Goal: Task Accomplishment & Management: Manage account settings

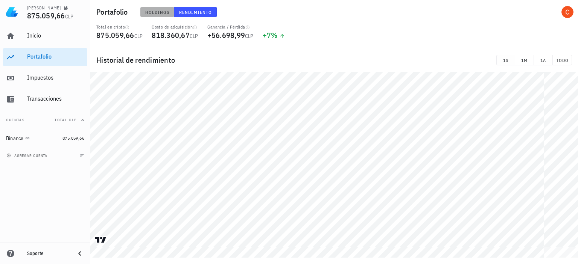
click at [163, 10] on span "Holdings" at bounding box center [157, 12] width 25 height 6
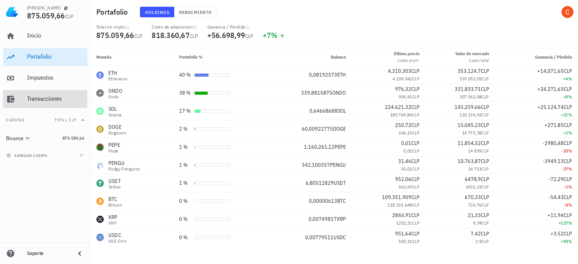
click at [36, 96] on div "Transacciones" at bounding box center [55, 98] width 57 height 7
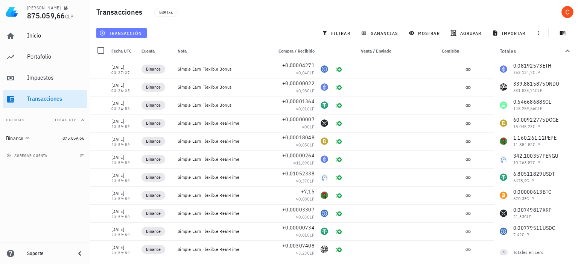
click at [115, 30] on button "transacción" at bounding box center [121, 33] width 50 height 11
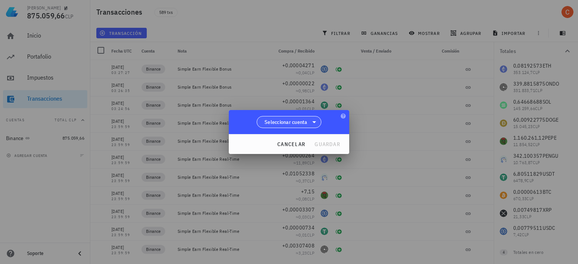
click at [313, 124] on icon at bounding box center [313, 122] width 9 height 9
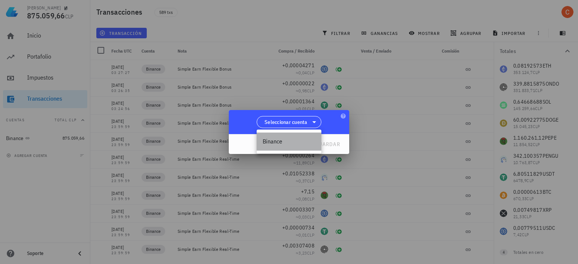
click at [295, 143] on div "Binance" at bounding box center [288, 141] width 53 height 7
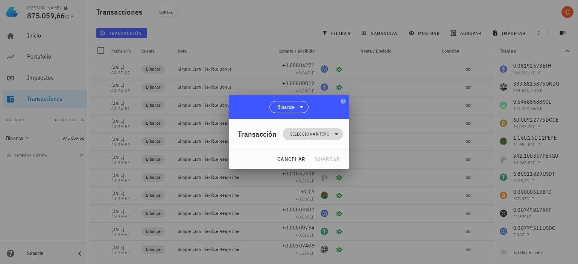
click at [323, 134] on span "Seleccionar tipo" at bounding box center [309, 134] width 39 height 8
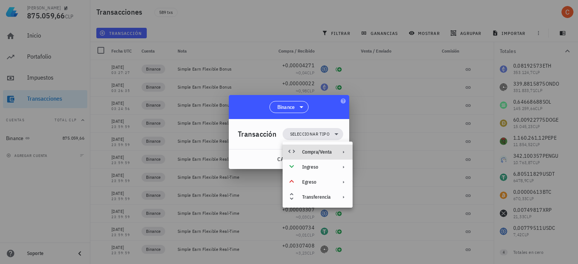
click at [342, 153] on icon at bounding box center [343, 152] width 6 height 6
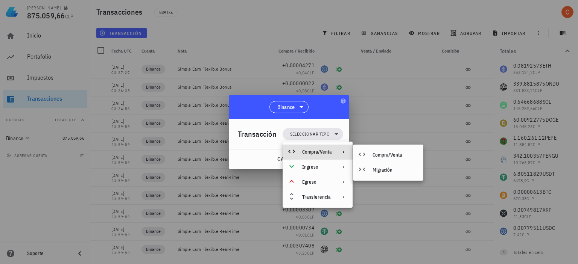
click at [235, 112] on div "Binance" at bounding box center [289, 107] width 120 height 24
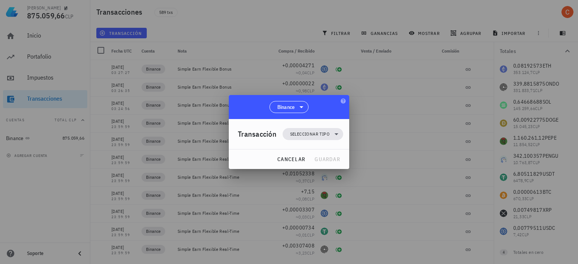
click at [346, 90] on div at bounding box center [289, 132] width 578 height 264
click at [293, 160] on span "cancelar" at bounding box center [291, 159] width 28 height 7
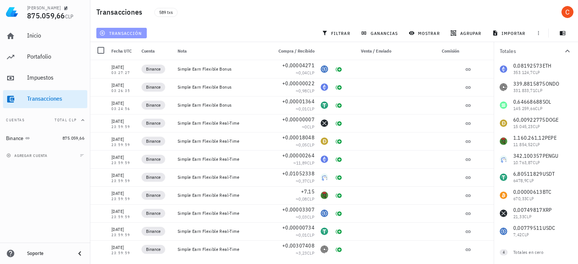
click at [131, 28] on button "transacción" at bounding box center [121, 33] width 50 height 11
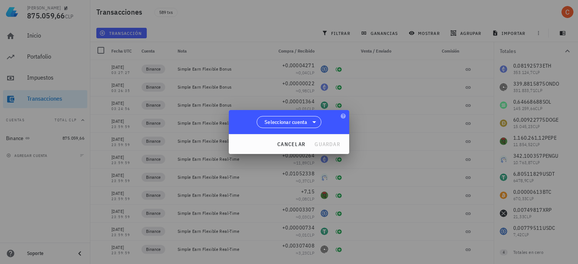
click at [179, 19] on div at bounding box center [289, 132] width 578 height 264
click at [286, 144] on span "cancelar" at bounding box center [291, 144] width 28 height 7
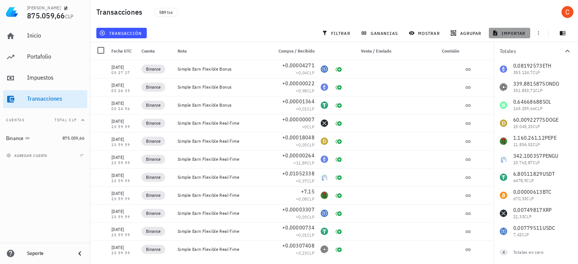
click at [505, 31] on span "importar" at bounding box center [509, 33] width 32 height 6
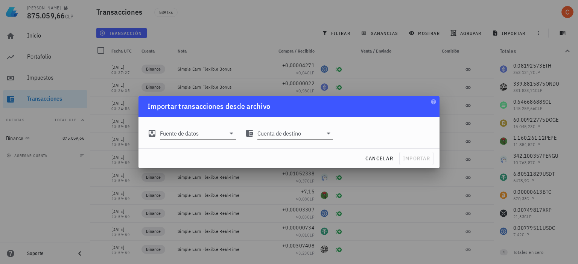
click at [238, 136] on div "Fuente de datos" at bounding box center [191, 130] width 97 height 27
click at [232, 134] on icon at bounding box center [231, 133] width 9 height 9
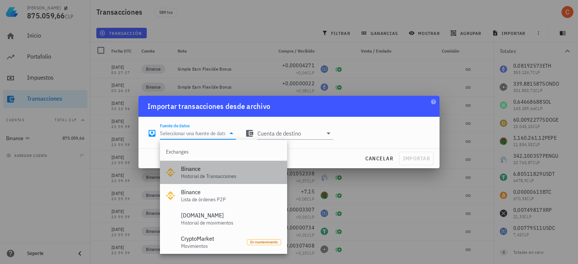
click at [218, 177] on div "Historial de Transacciones" at bounding box center [231, 176] width 100 height 6
type input "Binance"
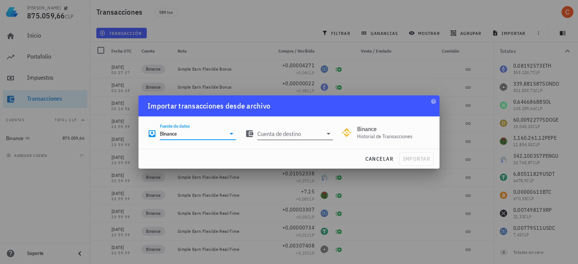
click at [328, 133] on icon at bounding box center [328, 133] width 9 height 9
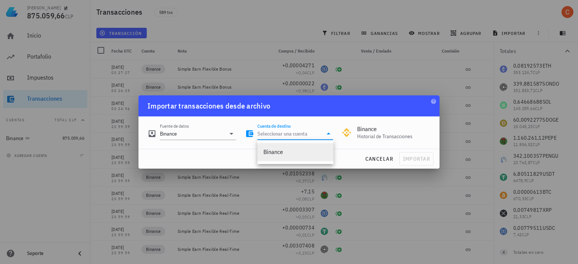
click at [272, 157] on div "Binance" at bounding box center [295, 152] width 64 height 16
type input "Binance"
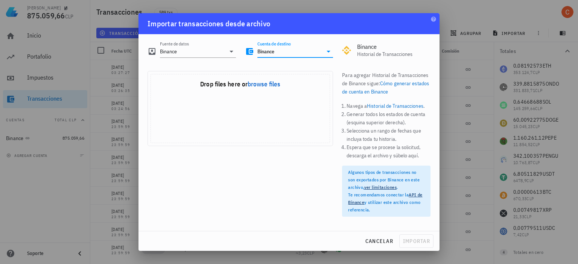
click at [238, 89] on div "Drop files here or browse files Powered by Uppy" at bounding box center [239, 108] width 179 height 69
click at [124, 101] on div at bounding box center [289, 132] width 578 height 264
click at [368, 237] on button "cancelar" at bounding box center [379, 242] width 34 height 14
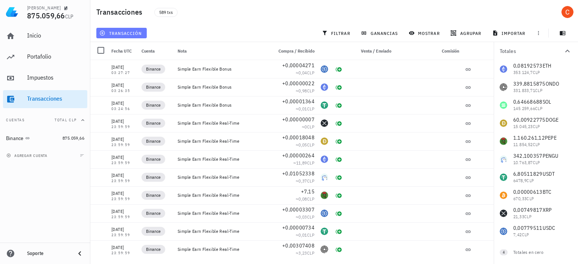
click at [108, 33] on span "transacción" at bounding box center [121, 33] width 41 height 6
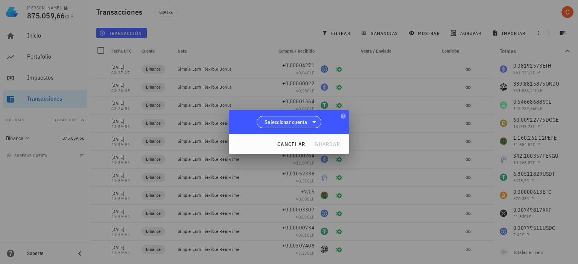
click at [300, 124] on span "Seleccionar cuenta" at bounding box center [285, 122] width 43 height 8
click at [253, 85] on div at bounding box center [289, 132] width 578 height 264
click at [337, 91] on div at bounding box center [289, 132] width 578 height 264
click at [332, 186] on div at bounding box center [289, 132] width 578 height 264
click at [298, 145] on span "cancelar" at bounding box center [291, 144] width 28 height 7
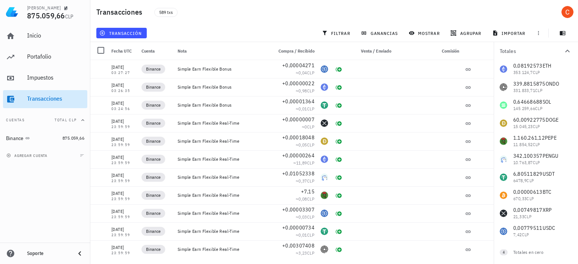
click at [45, 102] on div "Transacciones" at bounding box center [55, 98] width 57 height 7
click at [94, 28] on div "transacción filtrar ganancias mostrar [GEOGRAPHIC_DATA] importar" at bounding box center [334, 33] width 484 height 18
click at [104, 33] on icon "button" at bounding box center [102, 33] width 6 height 6
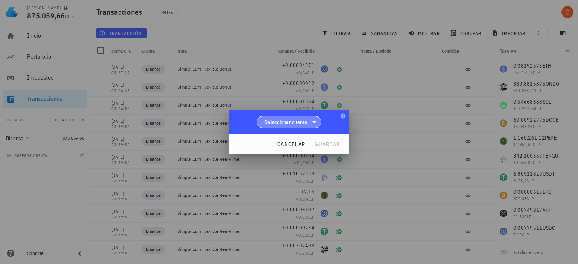
click at [307, 124] on span "Seleccionar cuenta" at bounding box center [285, 122] width 43 height 8
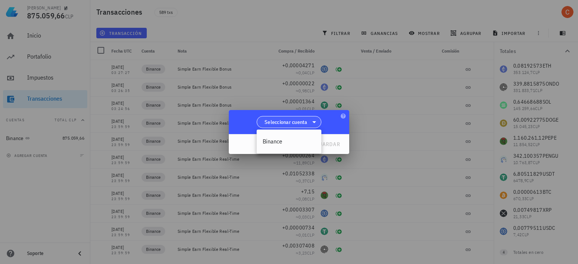
click at [315, 125] on icon at bounding box center [313, 122] width 9 height 9
click at [313, 126] on icon at bounding box center [313, 122] width 9 height 9
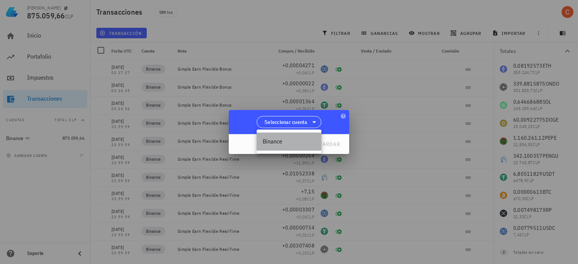
click at [288, 140] on div "Binance" at bounding box center [288, 141] width 53 height 7
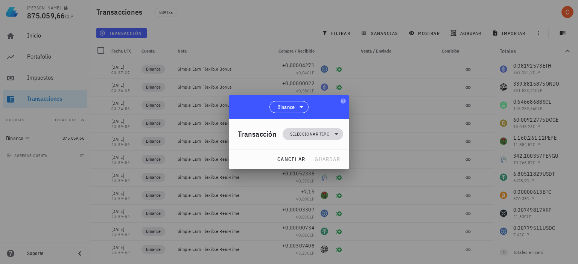
click at [320, 135] on span "Seleccionar tipo" at bounding box center [309, 134] width 39 height 8
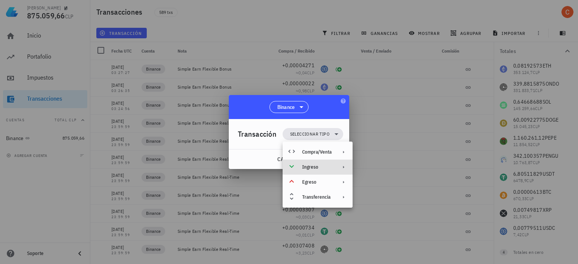
click at [327, 168] on div "Ingreso" at bounding box center [316, 167] width 29 height 6
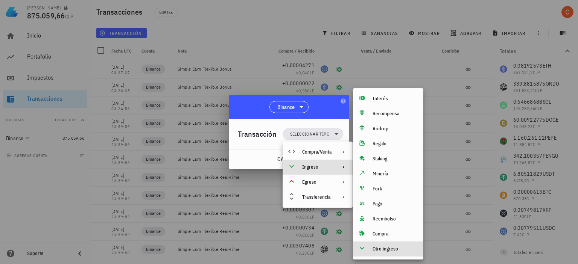
click at [383, 250] on div "Otro ingreso" at bounding box center [394, 249] width 45 height 6
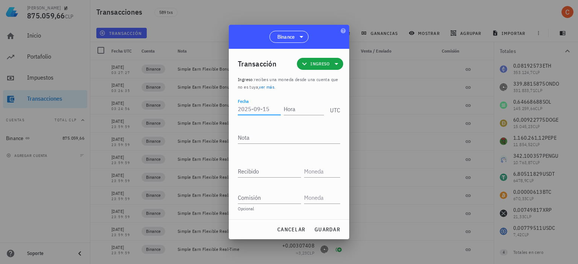
click at [253, 112] on input "Fecha" at bounding box center [259, 109] width 43 height 12
click at [265, 109] on input "Fecha" at bounding box center [259, 109] width 43 height 12
type input "[DATE]"
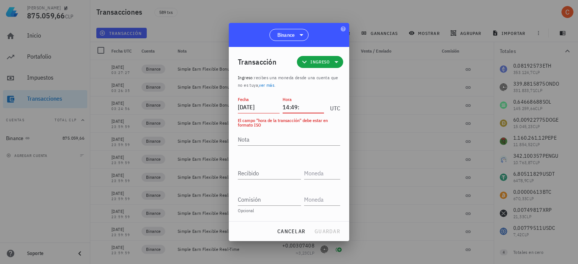
drag, startPoint x: 302, startPoint y: 108, endPoint x: 286, endPoint y: 107, distance: 16.2
click at [286, 107] on input "14:49:" at bounding box center [303, 107] width 42 height 12
click at [300, 109] on input "04:09:" at bounding box center [303, 107] width 42 height 12
drag, startPoint x: 300, startPoint y: 109, endPoint x: 280, endPoint y: 106, distance: 20.5
click at [280, 106] on div "Fecha [DATE] Hora 04:09: UTC" at bounding box center [289, 105] width 102 height 20
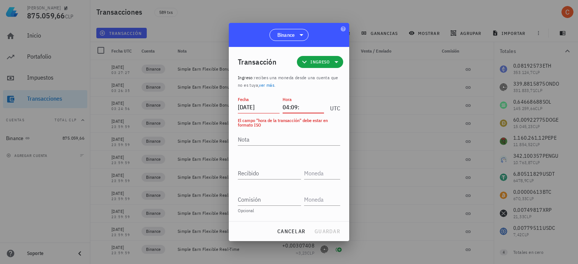
paste input "18:49:03"
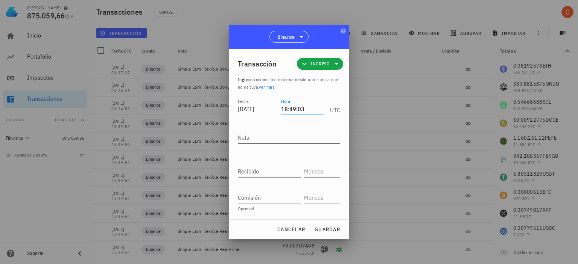
type input "18:49:03"
click at [275, 135] on textarea "Nota" at bounding box center [289, 138] width 102 height 12
type textarea "compra wlfi"
click at [269, 171] on input "Recibido" at bounding box center [269, 171] width 63 height 12
click at [266, 191] on div "Comisión" at bounding box center [271, 195] width 66 height 17
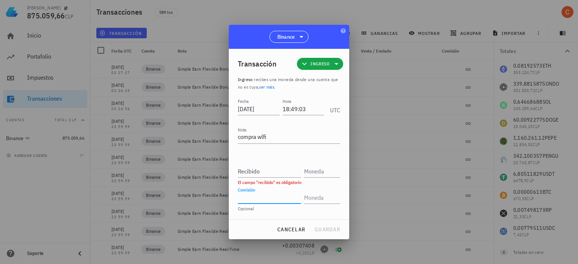
click at [263, 201] on input "Comisión" at bounding box center [269, 198] width 63 height 12
click at [274, 164] on div "Recibido" at bounding box center [271, 169] width 66 height 17
click at [272, 170] on input "Recibido" at bounding box center [269, 171] width 63 height 12
click at [320, 172] on input "text" at bounding box center [321, 171] width 35 height 12
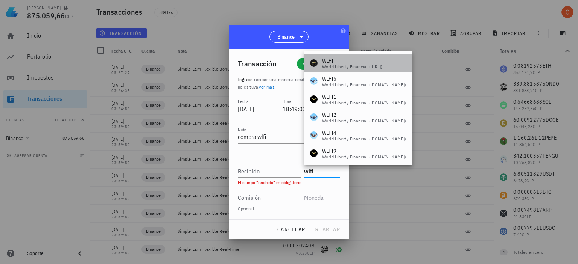
click at [345, 57] on div "WLFI" at bounding box center [352, 61] width 60 height 8
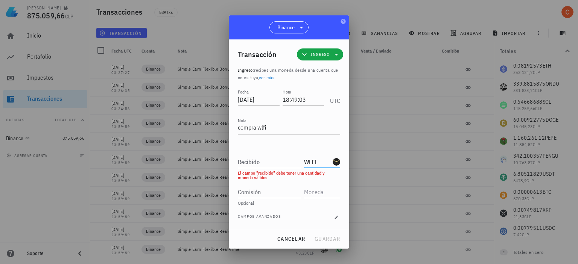
type input "WLFI"
click at [268, 158] on input "Recibido" at bounding box center [269, 162] width 63 height 12
click at [267, 194] on input "Comisión" at bounding box center [269, 192] width 63 height 12
click at [261, 162] on input "Recibido" at bounding box center [269, 162] width 63 height 12
click at [258, 161] on input "Recibido" at bounding box center [269, 162] width 63 height 12
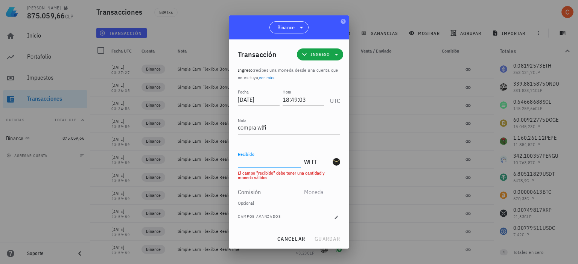
paste input "136,24"
type input "136,24"
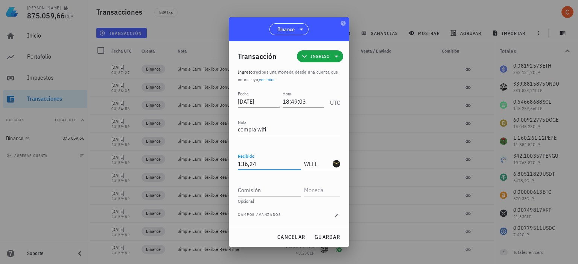
click at [259, 194] on input "Comisión" at bounding box center [269, 190] width 63 height 12
click at [311, 194] on input "text" at bounding box center [321, 190] width 35 height 12
click at [256, 187] on div "Comisión" at bounding box center [269, 190] width 63 height 12
click at [323, 191] on input "text" at bounding box center [321, 190] width 35 height 12
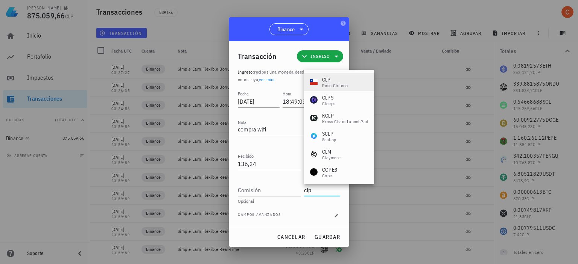
click at [338, 81] on div "CLP" at bounding box center [335, 80] width 26 height 8
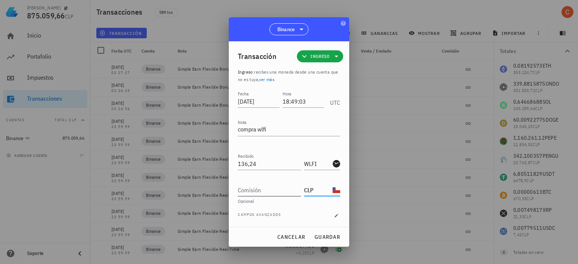
type input "CLP"
click at [250, 195] on input "Comisión" at bounding box center [269, 190] width 63 height 12
click at [265, 164] on input "136,24" at bounding box center [269, 164] width 63 height 12
click at [263, 191] on input "3000" at bounding box center [269, 190] width 63 height 12
click at [275, 216] on span "Campos avanzados" at bounding box center [259, 216] width 43 height 8
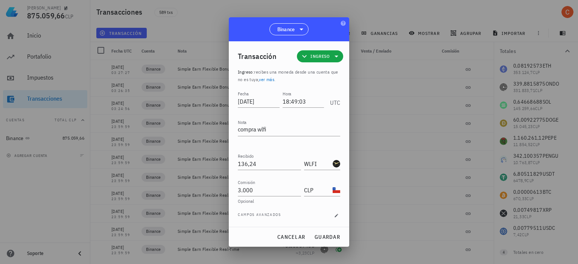
click at [332, 212] on div "Campos avanzados" at bounding box center [289, 216] width 102 height 8
click at [332, 216] on div "Campos avanzados" at bounding box center [289, 216] width 102 height 8
click at [333, 216] on span "button" at bounding box center [336, 216] width 8 height 5
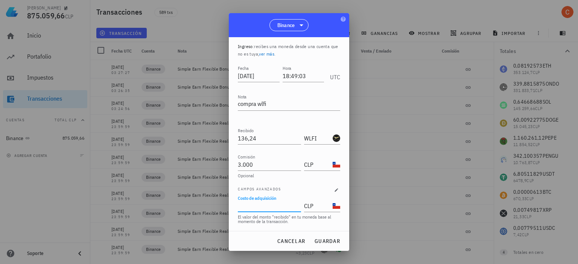
click at [276, 206] on input "Costo de adquisición" at bounding box center [269, 206] width 62 height 12
drag, startPoint x: 252, startPoint y: 166, endPoint x: 225, endPoint y: 165, distance: 27.1
click at [226, 165] on div "[PERSON_NAME] 875.059,66 CLP Inicio [GEOGRAPHIC_DATA] Impuestos [GEOGRAPHIC_DAT…" at bounding box center [289, 132] width 578 height 264
type input "600"
click at [264, 203] on div "Costo de adquisición" at bounding box center [269, 206] width 62 height 12
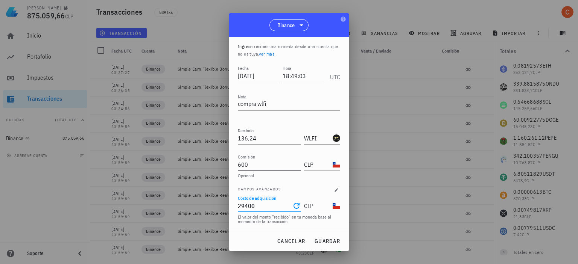
type input "29.400"
click at [267, 165] on input "600" at bounding box center [269, 165] width 63 height 12
click at [265, 182] on div "Fecha [DATE] Hora 18:49:03 UTC Nota compra wlfi Recibido 136,24 WLFI Enviado Co…" at bounding box center [289, 148] width 102 height 168
click at [290, 243] on span "cancelar" at bounding box center [291, 241] width 28 height 7
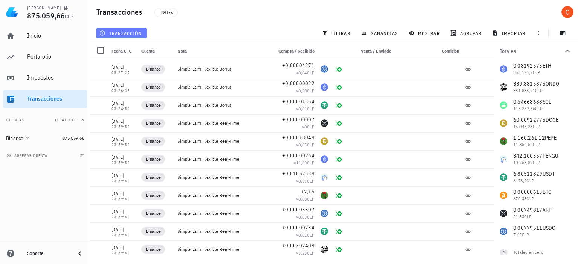
click at [114, 30] on span "transacción" at bounding box center [121, 33] width 41 height 6
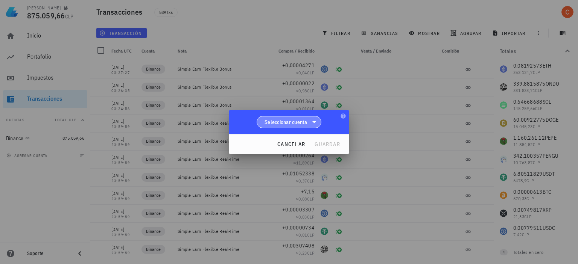
click at [314, 127] on span "Seleccionar cuenta" at bounding box center [288, 122] width 55 height 11
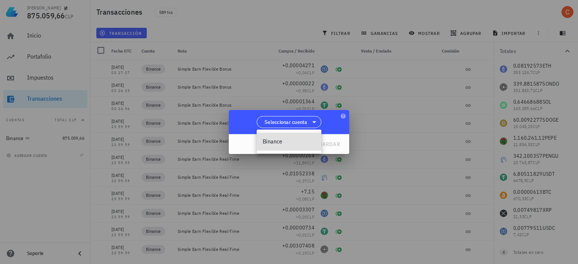
click at [285, 144] on div "Binance" at bounding box center [288, 141] width 53 height 7
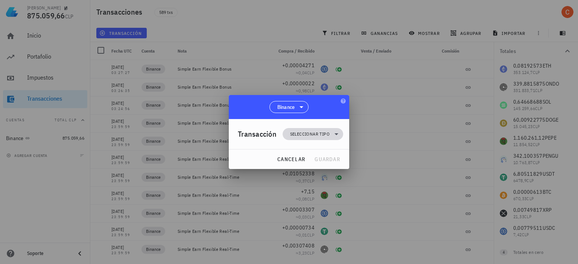
click at [303, 136] on span "Seleccionar tipo" at bounding box center [309, 134] width 39 height 8
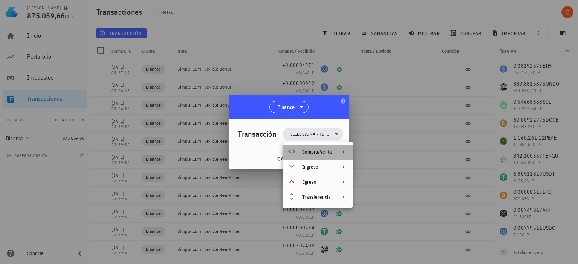
click at [332, 153] on div "Compra/Venta" at bounding box center [317, 152] width 70 height 15
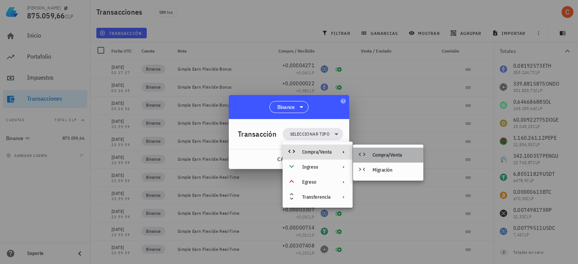
click at [390, 155] on div "Compra/Venta" at bounding box center [394, 155] width 45 height 6
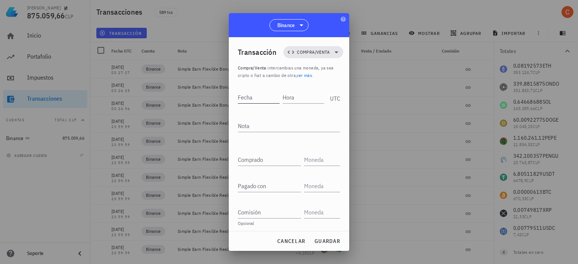
click at [253, 97] on input "Fecha" at bounding box center [259, 97] width 42 height 12
paste input "[DATE]"
type input "[DATE]"
paste input "18:49:03"
type input "18:49:03"
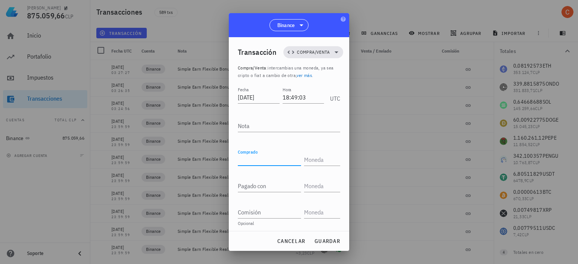
click at [261, 162] on input "Comprado" at bounding box center [269, 160] width 63 height 12
paste input "136,24"
type input "136,24"
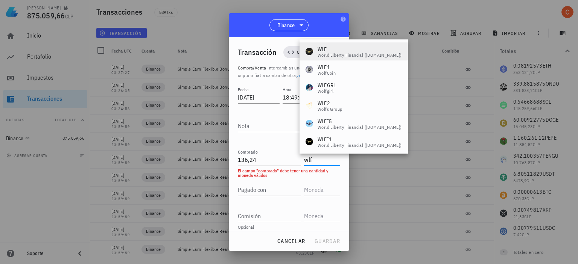
click at [356, 53] on div "World Liberty Financial ([DOMAIN_NAME])" at bounding box center [359, 55] width 84 height 5
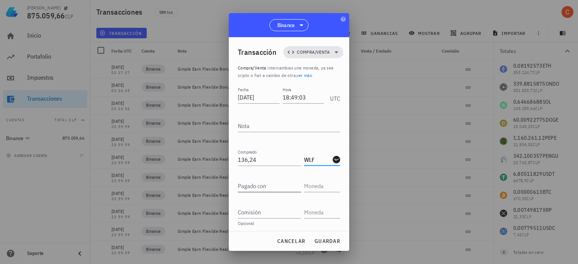
type input "WLF"
click at [261, 187] on input "Pagado con" at bounding box center [269, 186] width 63 height 12
click at [320, 189] on input "text" at bounding box center [321, 186] width 35 height 12
click at [265, 188] on input "Pagado con" at bounding box center [269, 186] width 63 height 12
type input "3"
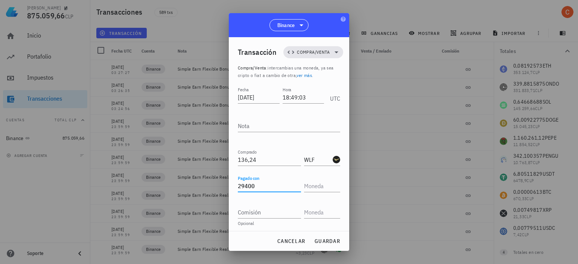
type input "29.400"
click at [332, 193] on div "Pagado con 29.400" at bounding box center [289, 187] width 102 height 26
click at [314, 188] on input "text" at bounding box center [321, 186] width 35 height 12
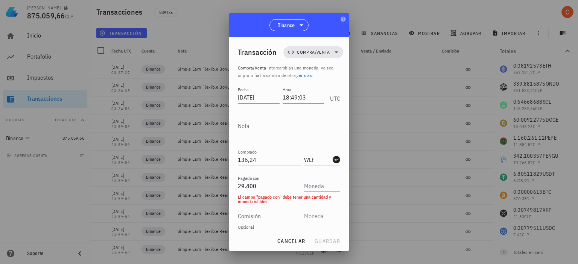
type input "w"
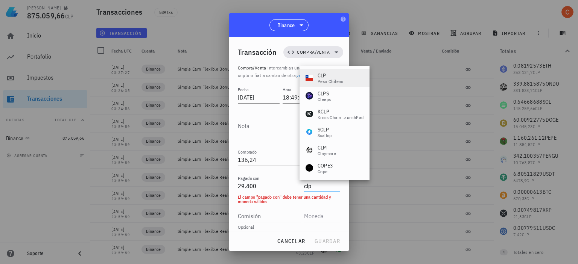
click at [340, 75] on div "CLP" at bounding box center [330, 76] width 26 height 8
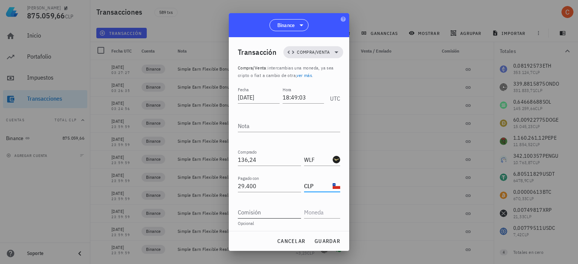
type input "CLP"
click at [265, 213] on input "Comisión" at bounding box center [269, 212] width 63 height 12
type input "600"
click at [305, 212] on input "text" at bounding box center [321, 212] width 35 height 12
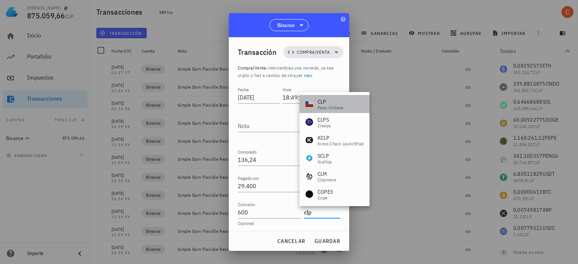
click at [333, 99] on div "CLP" at bounding box center [330, 102] width 26 height 8
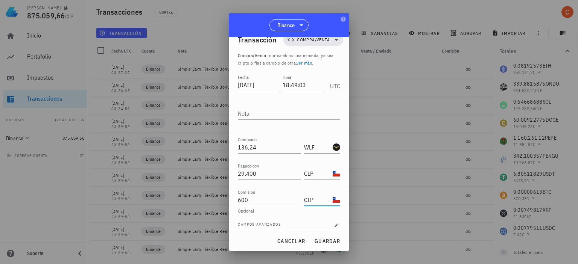
scroll to position [18, 0]
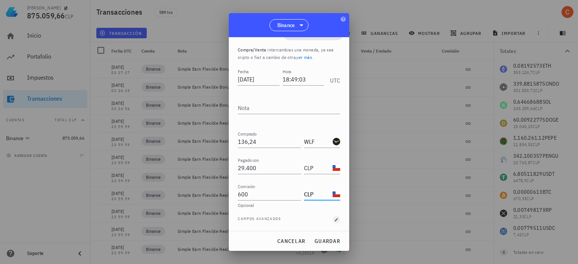
type input "CLP"
click at [334, 219] on icon "button" at bounding box center [336, 220] width 5 height 5
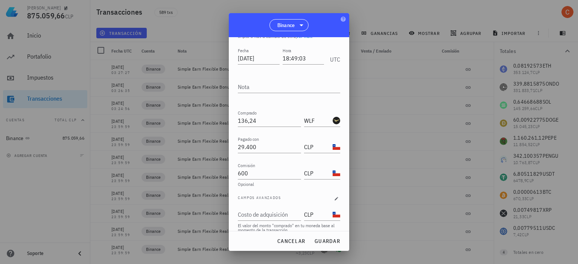
scroll to position [48, 0]
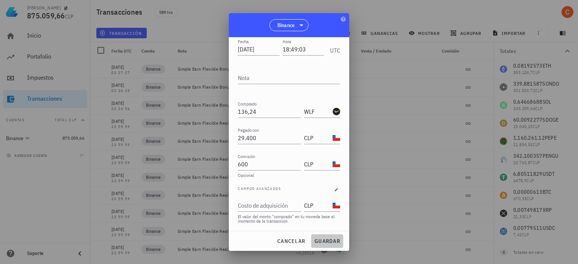
click at [331, 240] on span "guardar" at bounding box center [327, 241] width 26 height 7
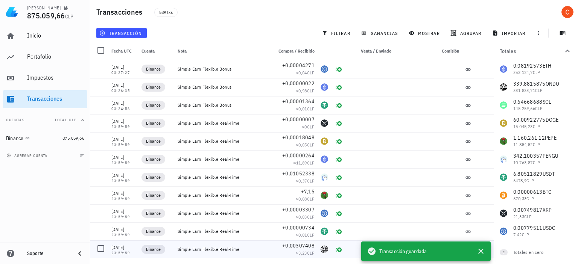
scroll to position [0, 0]
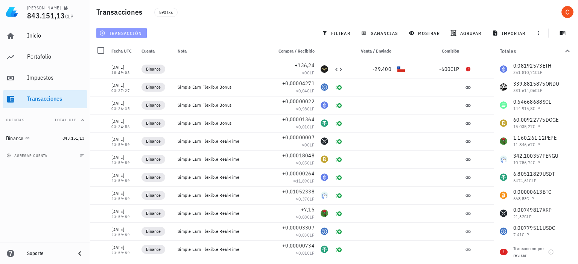
click at [125, 32] on span "transacción" at bounding box center [121, 33] width 41 height 6
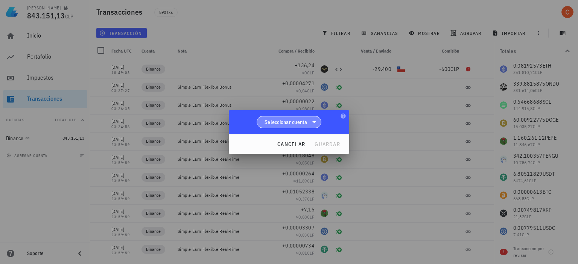
click at [309, 122] on span "Seleccionar cuenta" at bounding box center [288, 122] width 55 height 11
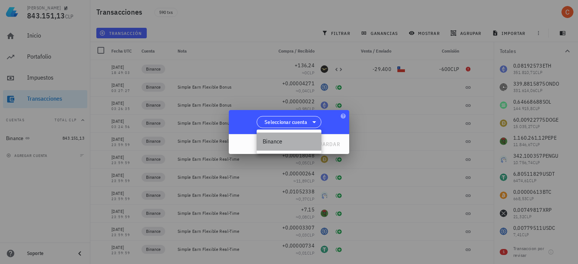
click at [282, 142] on div "Binance" at bounding box center [288, 141] width 53 height 7
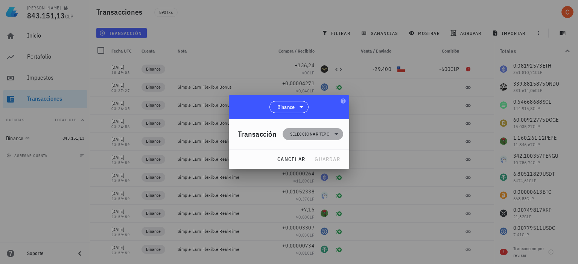
click at [340, 130] on icon at bounding box center [336, 134] width 9 height 9
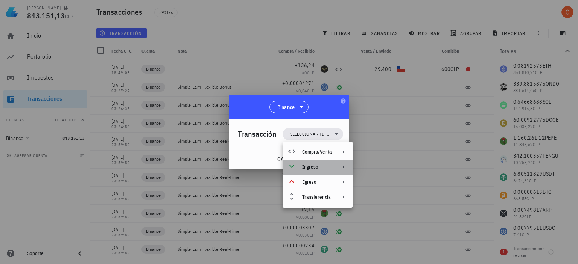
click at [339, 171] on div "Ingreso" at bounding box center [317, 167] width 70 height 15
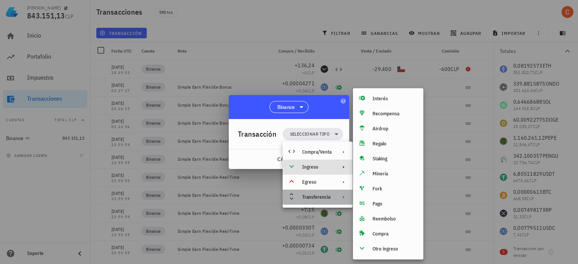
click at [336, 200] on div "Transferencia" at bounding box center [317, 197] width 70 height 15
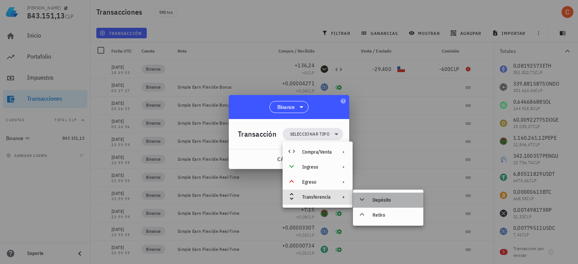
click at [372, 201] on div "Depósito" at bounding box center [388, 200] width 70 height 15
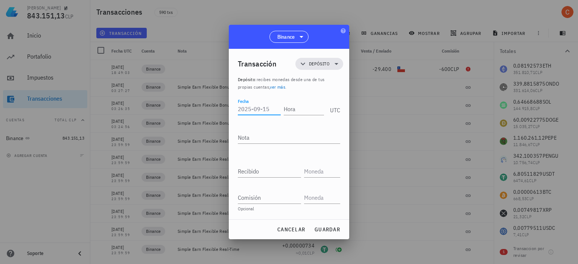
click at [259, 106] on input "Fecha" at bounding box center [259, 109] width 43 height 12
click at [267, 109] on input "14" at bounding box center [259, 109] width 43 height 12
type input "1"
type input "[DATE]"
click at [285, 109] on input "Hora" at bounding box center [302, 109] width 43 height 12
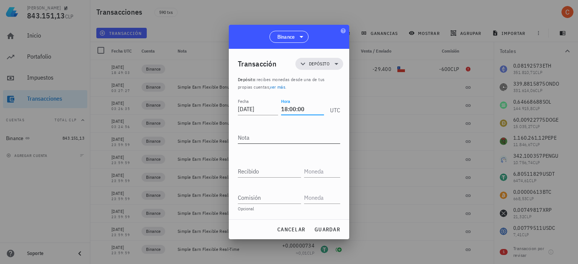
type input "18:00:00"
click at [282, 136] on textarea "Nota" at bounding box center [289, 138] width 102 height 12
click at [264, 174] on input "Recibido" at bounding box center [269, 171] width 63 height 12
type input "2"
type input "30.000"
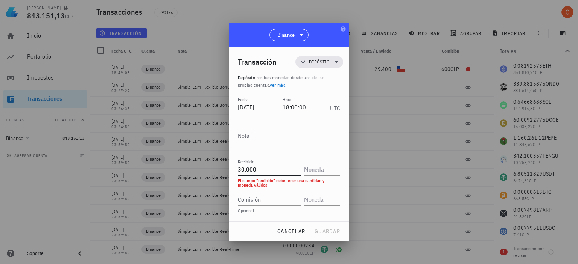
click at [303, 171] on div "Recibido 30.000" at bounding box center [271, 167] width 66 height 17
click at [308, 171] on input "text" at bounding box center [321, 170] width 35 height 12
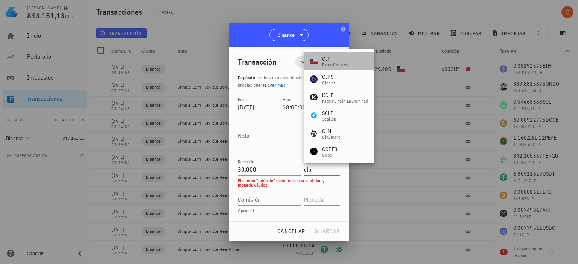
click at [326, 65] on div "peso chileno" at bounding box center [335, 65] width 26 height 5
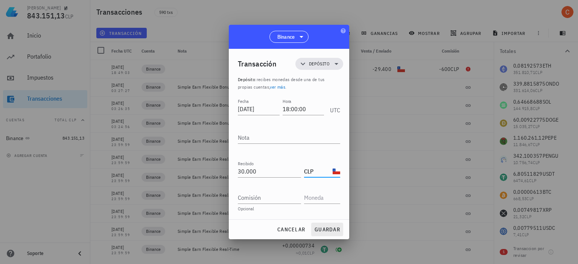
type input "CLP"
click at [323, 225] on button "guardar" at bounding box center [327, 230] width 32 height 14
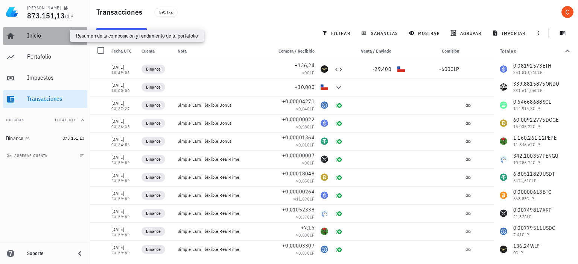
click at [34, 36] on div "Inicio" at bounding box center [55, 35] width 57 height 7
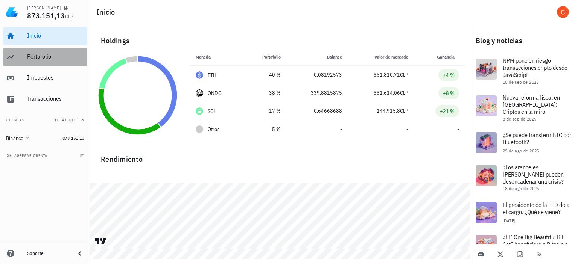
click at [45, 57] on div "Portafolio" at bounding box center [55, 56] width 57 height 7
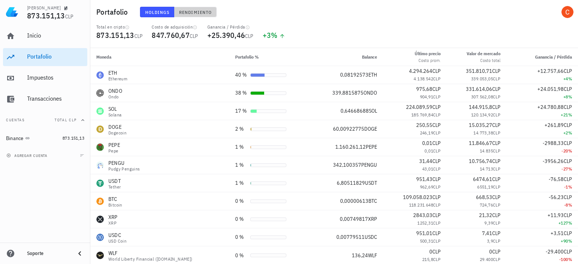
click at [191, 10] on span "Rendimiento" at bounding box center [195, 12] width 33 height 6
